Goal: Navigation & Orientation: Find specific page/section

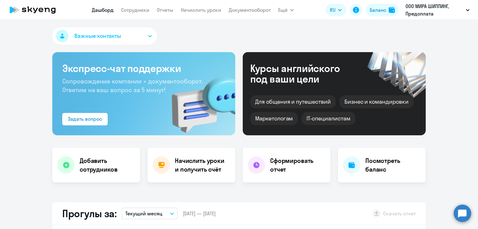
select select "30"
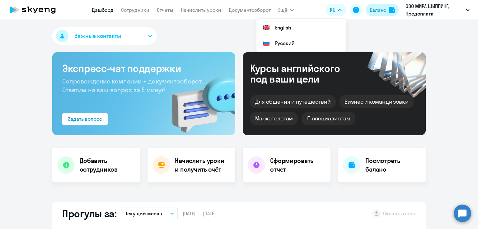
click at [381, 10] on div "Баланс" at bounding box center [377, 9] width 16 height 7
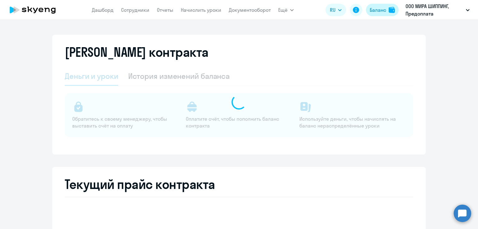
select select "english_adult_not_native_speaker"
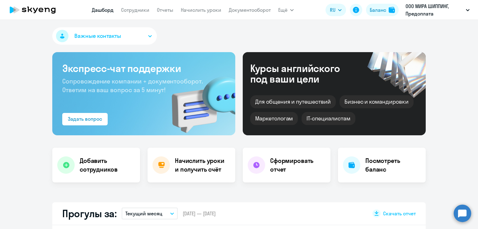
select select "30"
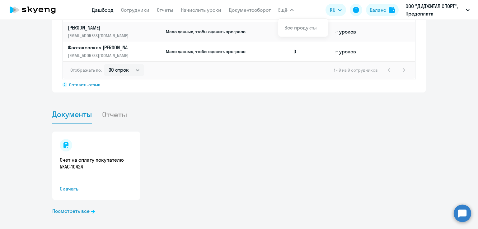
scroll to position [541, 0]
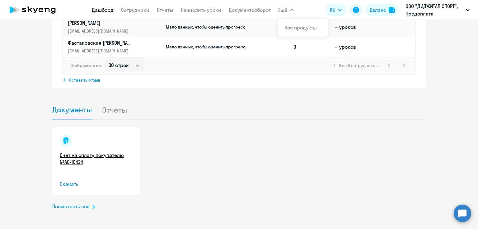
click at [87, 156] on link "Счет на оплату покупателю №AC-10424" at bounding box center [96, 159] width 73 height 14
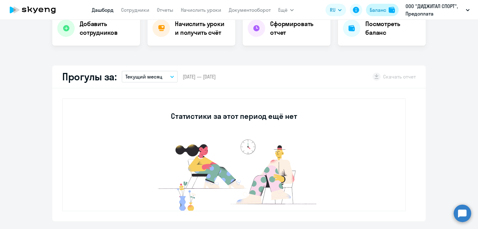
click at [384, 9] on div "Баланс" at bounding box center [377, 9] width 16 height 7
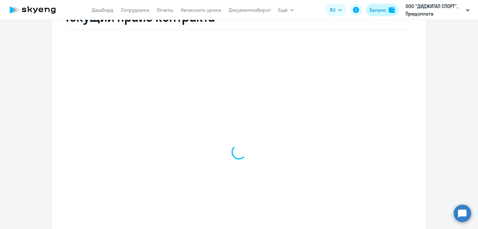
select select "english_adult_not_native_speaker"
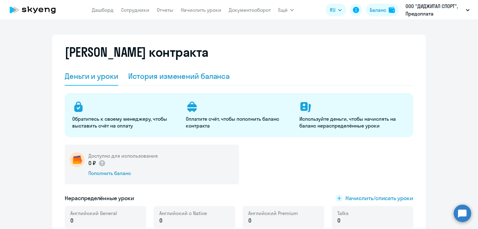
click at [149, 75] on div "История изменений баланса" at bounding box center [179, 76] width 102 height 10
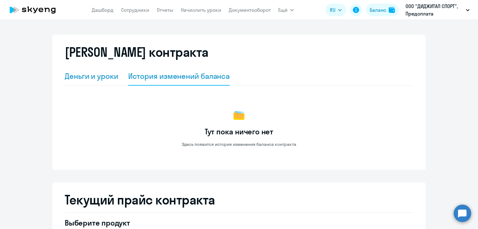
click at [98, 79] on div "Деньги и уроки" at bounding box center [91, 76] width 53 height 10
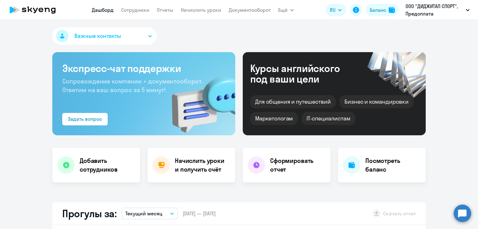
select select "30"
click at [141, 9] on link "Сотрудники" at bounding box center [135, 10] width 28 height 6
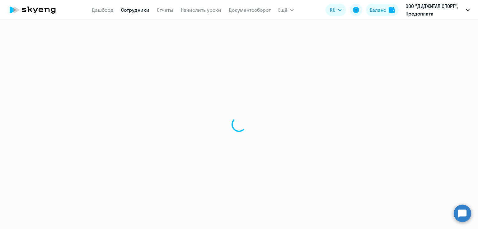
select select "30"
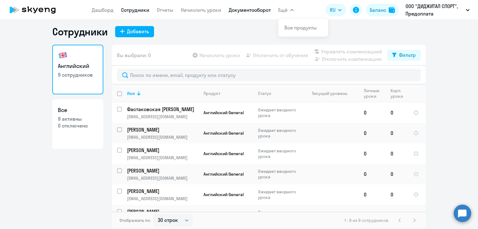
click at [255, 9] on link "Документооборот" at bounding box center [250, 10] width 42 height 6
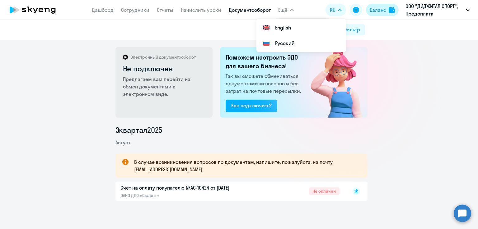
click at [382, 10] on div "Баланс" at bounding box center [377, 9] width 16 height 7
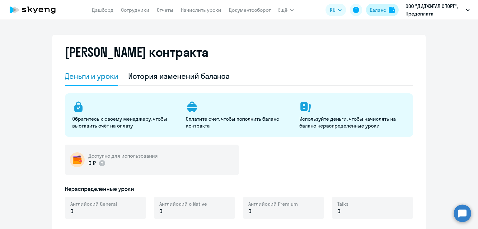
select select "english_adult_not_native_speaker"
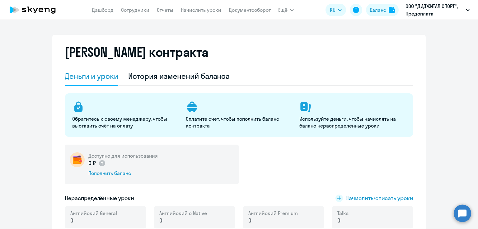
click at [102, 15] on nav "Дашборд Сотрудники Отчеты Начислить уроки Документооборот" at bounding box center [181, 10] width 179 height 12
click at [46, 12] on icon at bounding box center [32, 10] width 55 height 16
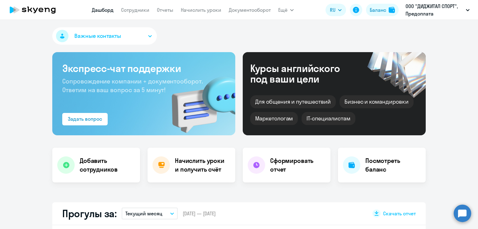
select select "30"
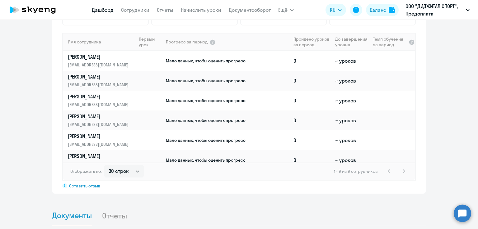
scroll to position [280, 0]
